Goal: Information Seeking & Learning: Learn about a topic

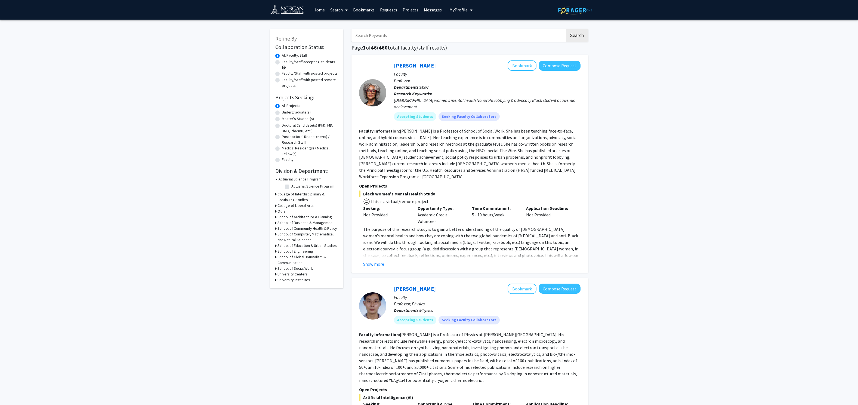
click at [454, 10] on span "My Profile" at bounding box center [458, 9] width 18 height 5
click at [470, 24] on span "[PERSON_NAME]" at bounding box center [483, 25] width 33 height 6
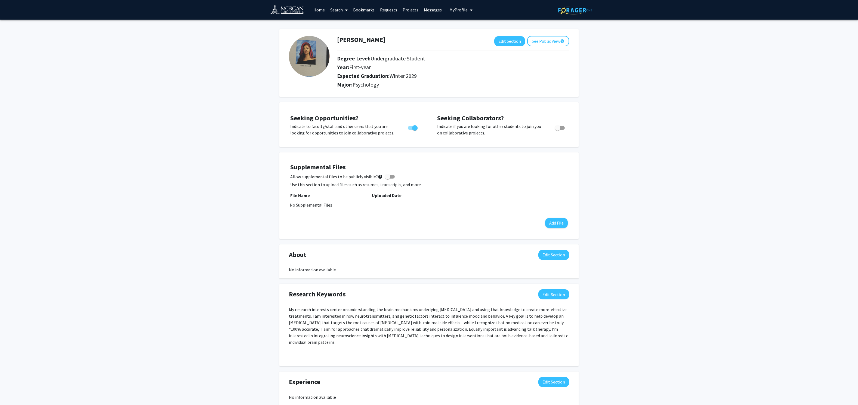
click at [319, 8] on link "Home" at bounding box center [319, 9] width 17 height 19
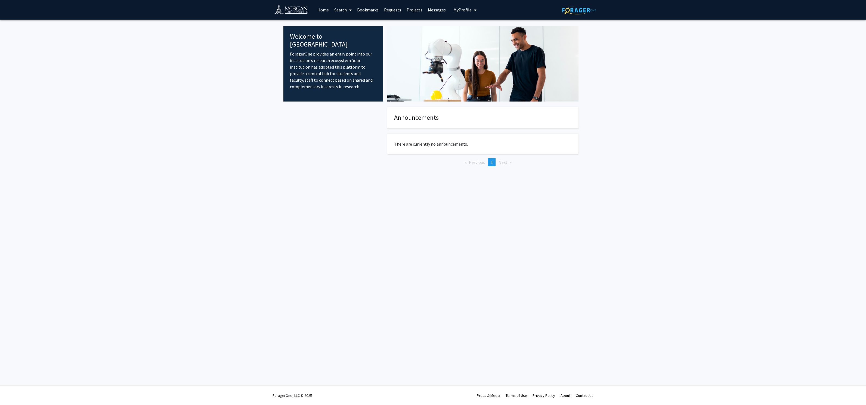
click at [334, 13] on link "Search" at bounding box center [343, 9] width 23 height 19
click at [350, 24] on span "Faculty/Staff" at bounding box center [352, 25] width 40 height 11
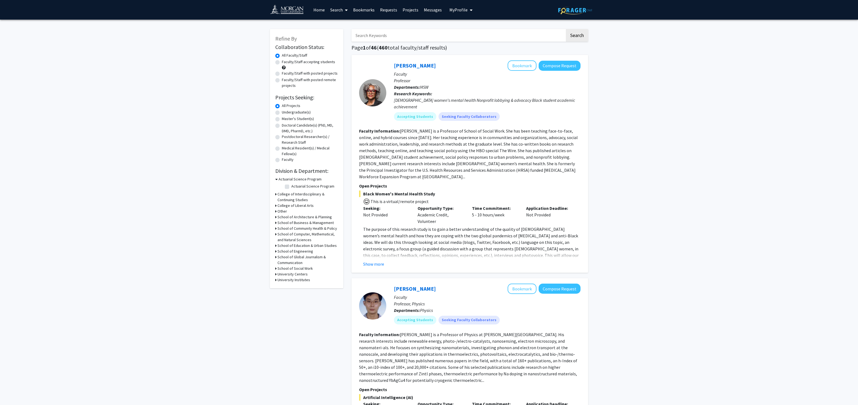
click at [316, 72] on label "Faculty/Staff with posted projects" at bounding box center [310, 73] width 56 height 6
click at [285, 72] on input "Faculty/Staff with posted projects" at bounding box center [284, 72] width 4 height 4
radio input "true"
click at [309, 112] on label "Undergraduate(s)" at bounding box center [296, 112] width 29 height 6
click at [285, 112] on input "Undergraduate(s)" at bounding box center [284, 111] width 4 height 4
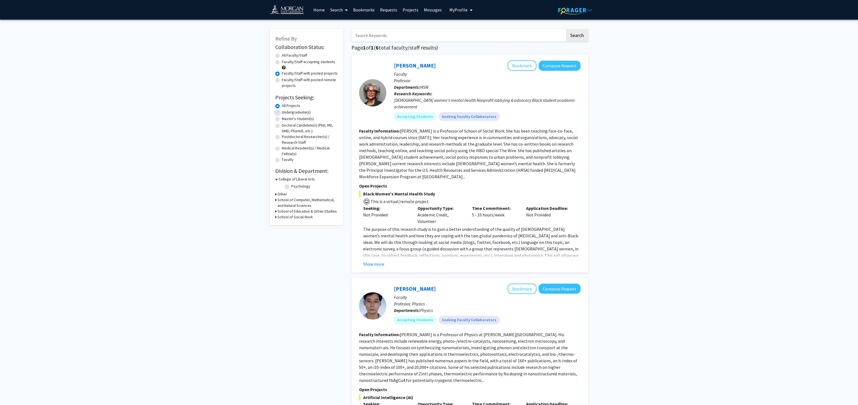
radio input "true"
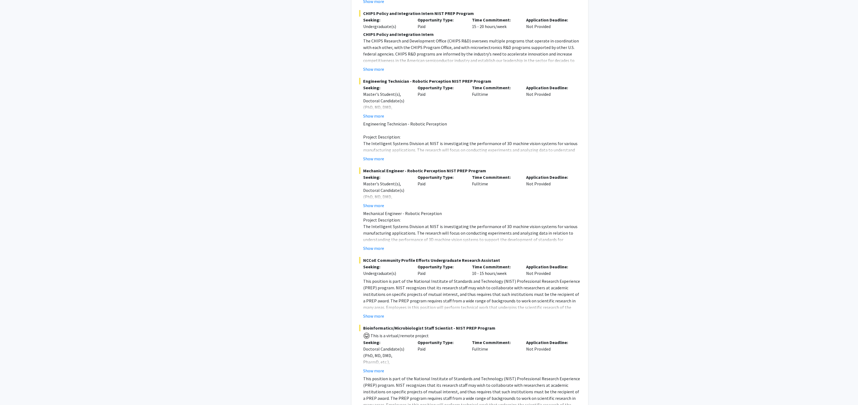
scroll to position [219, 0]
click at [373, 318] on fg-project-list "Postdoc Research Associate in Photonic Thermometry NIST PREP Program Seeking: D…" at bounding box center [469, 337] width 221 height 837
click at [372, 315] on button "Show more" at bounding box center [373, 314] width 21 height 7
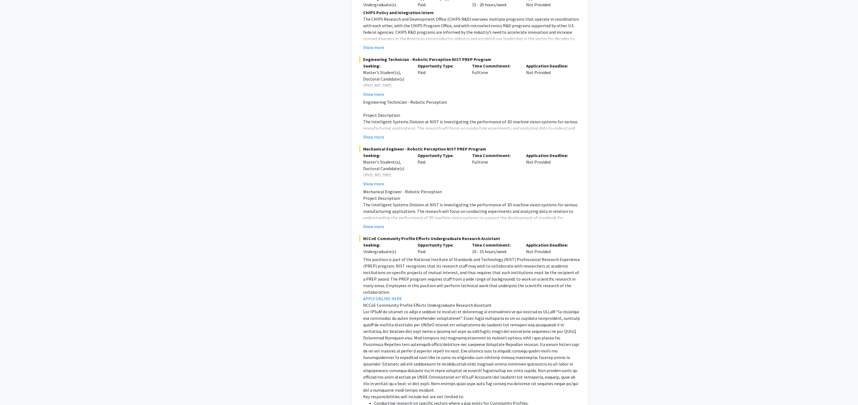
scroll to position [241, 0]
click at [391, 294] on link "APPLY ONLINE HERE" at bounding box center [382, 296] width 39 height 5
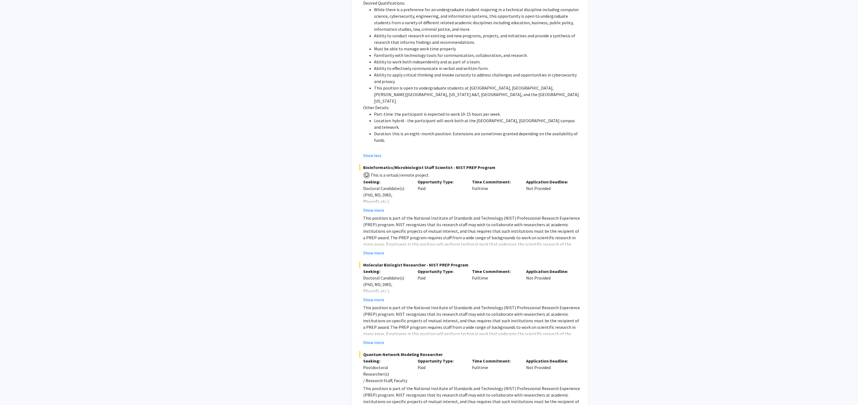
scroll to position [720, 0]
click at [374, 337] on button "Show more" at bounding box center [373, 340] width 21 height 7
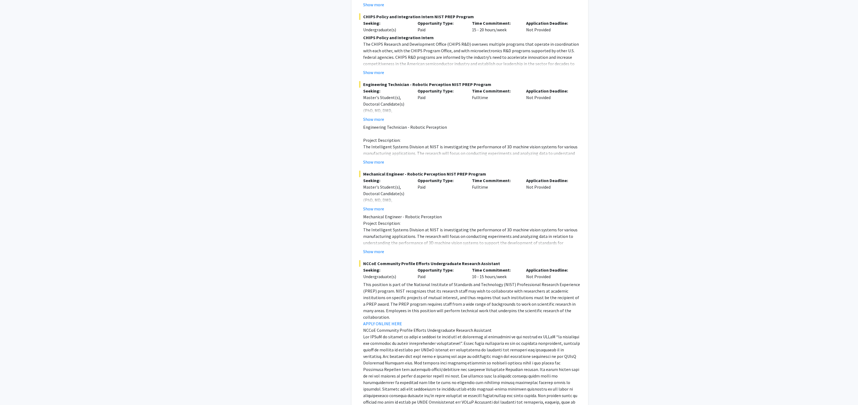
scroll to position [0, 0]
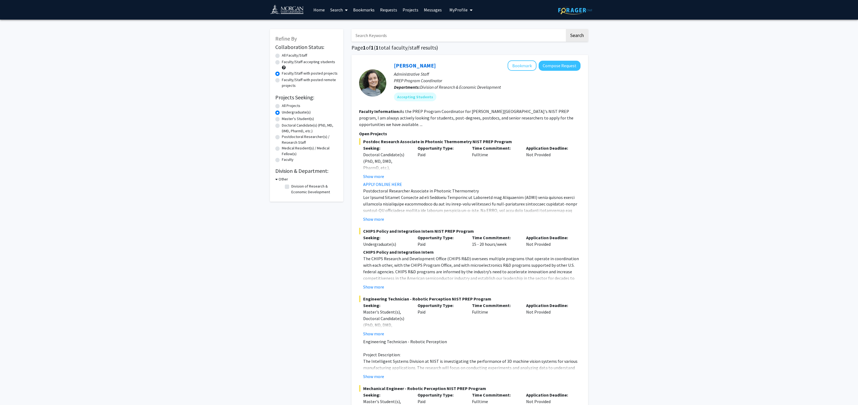
click at [326, 11] on link "Home" at bounding box center [319, 9] width 17 height 19
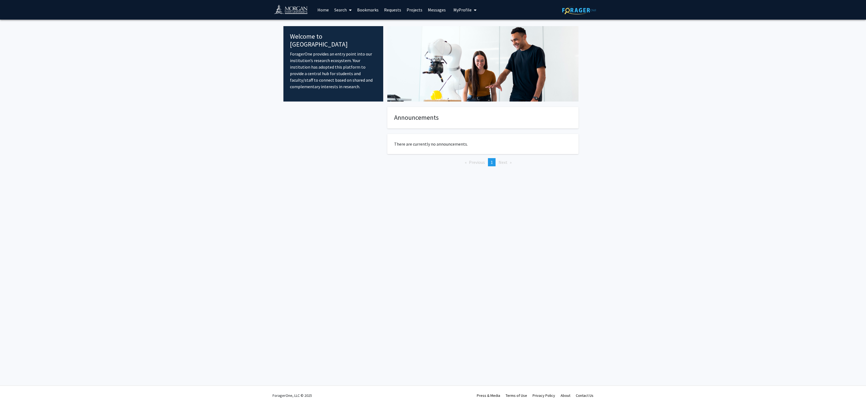
click at [345, 6] on link "Search" at bounding box center [343, 9] width 23 height 19
click at [347, 24] on span "Faculty/Staff" at bounding box center [352, 25] width 40 height 11
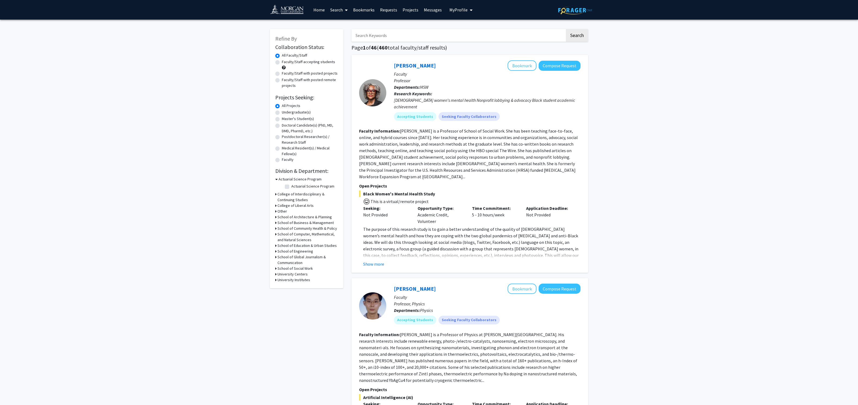
click at [416, 35] on input "Search Keywords" at bounding box center [459, 35] width 214 height 13
click at [566, 29] on button "Search" at bounding box center [577, 35] width 22 height 13
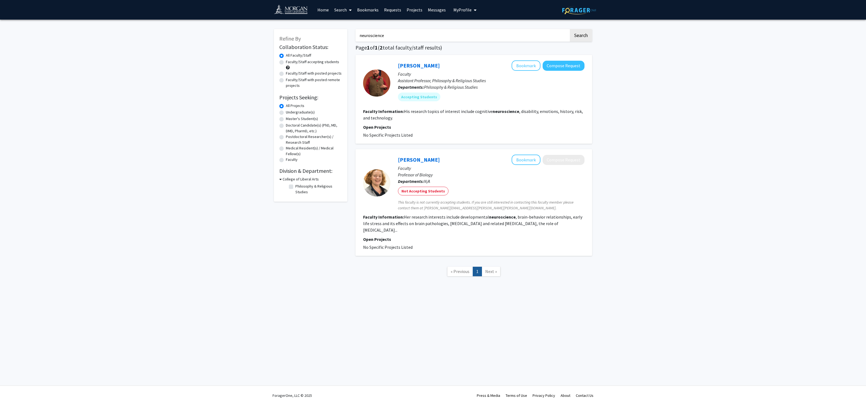
click at [447, 34] on input "neuroscience" at bounding box center [463, 35] width 214 height 13
type input "cannabis"
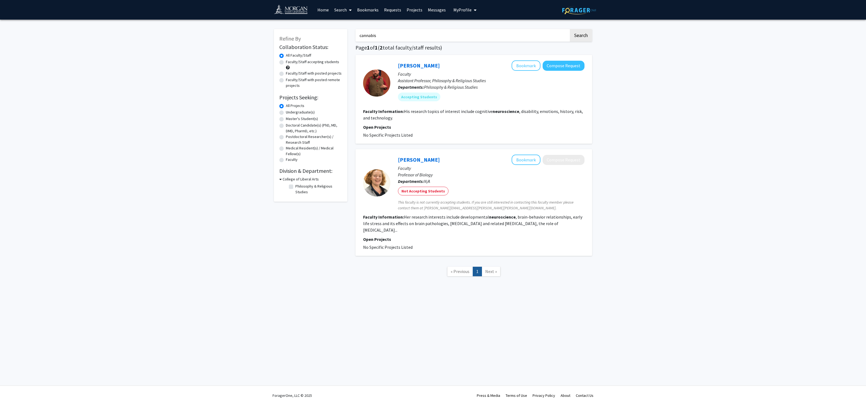
click at [570, 29] on button "Search" at bounding box center [581, 35] width 22 height 13
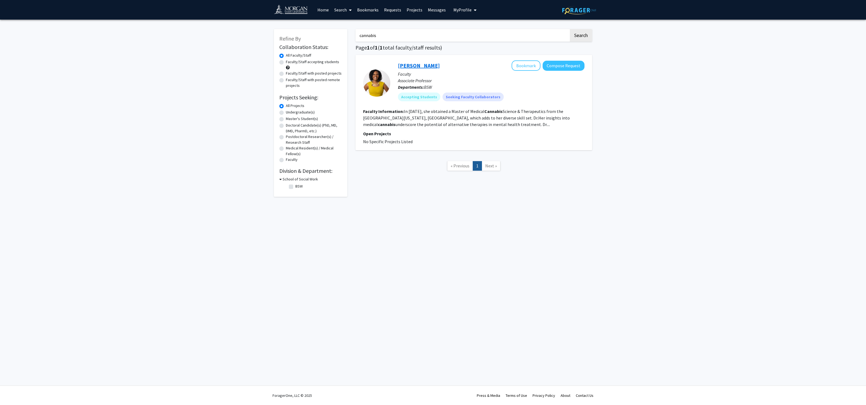
click at [418, 66] on link "[PERSON_NAME]" at bounding box center [419, 65] width 42 height 7
